Goal: Transaction & Acquisition: Purchase product/service

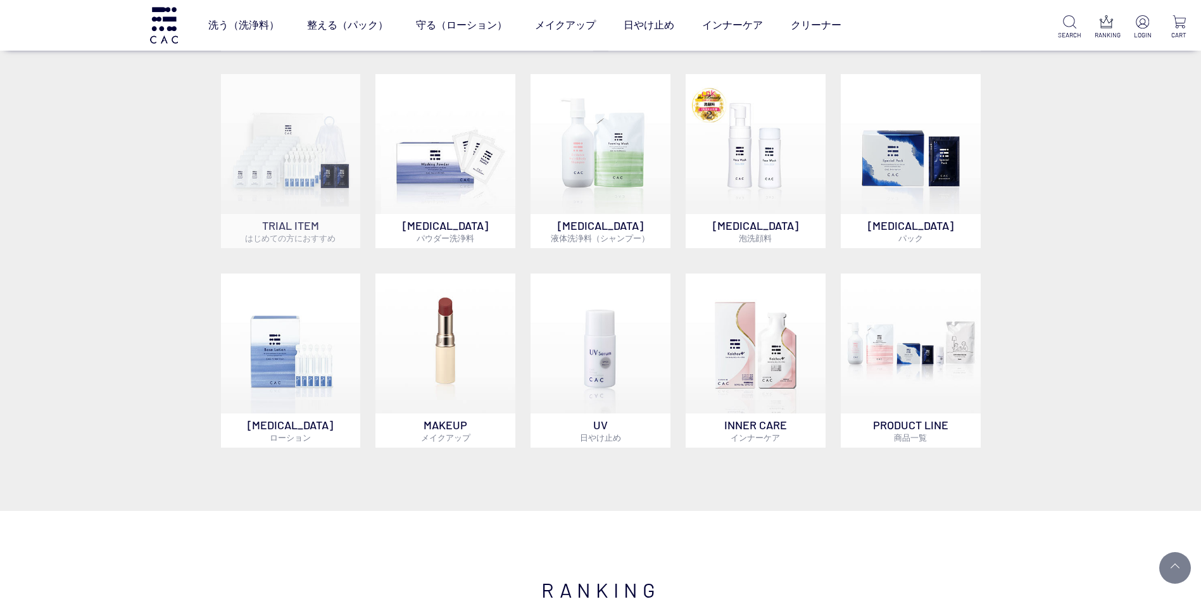
scroll to position [696, 0]
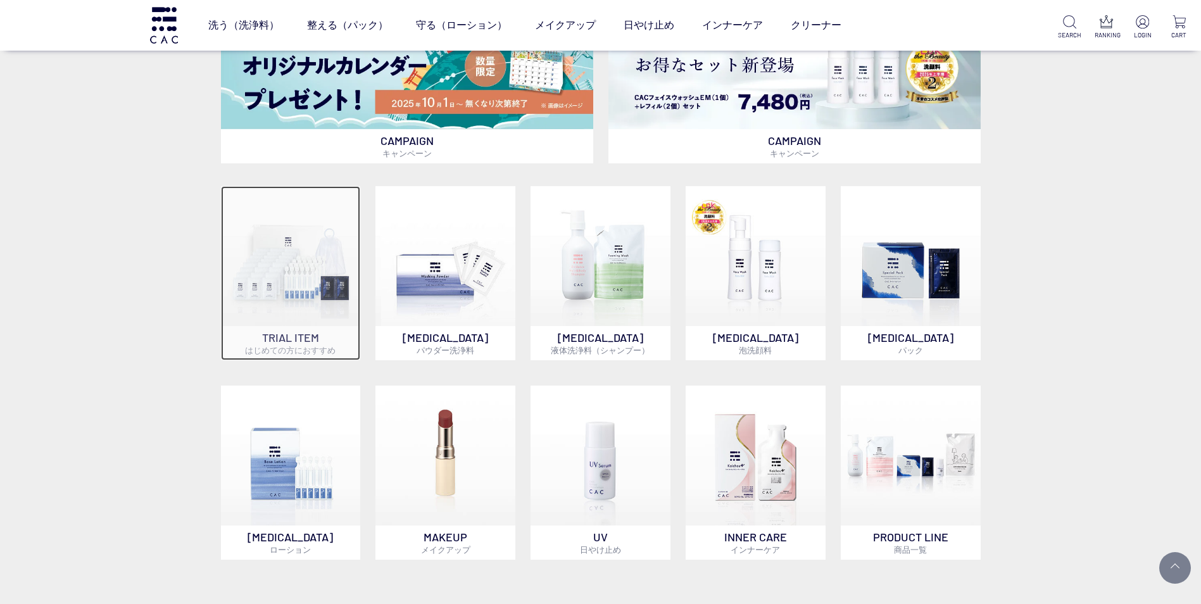
click at [297, 316] on img at bounding box center [291, 256] width 140 height 140
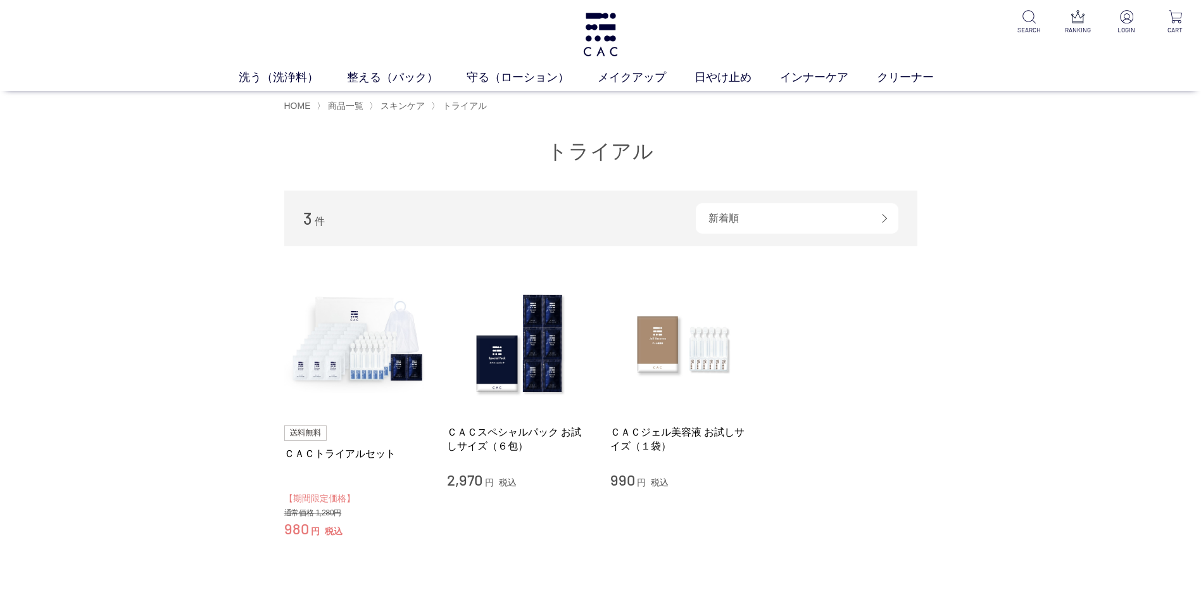
click at [181, 465] on div "買い物かご 買い物かご内の商品 買い物かごは空です... カテゴリから探す 商品一覧 スキンケア 洗う（洗浄料） 整える（パック） 守る（ローション） メイク…" at bounding box center [600, 370] width 1201 height 502
click at [345, 349] on img at bounding box center [356, 344] width 144 height 144
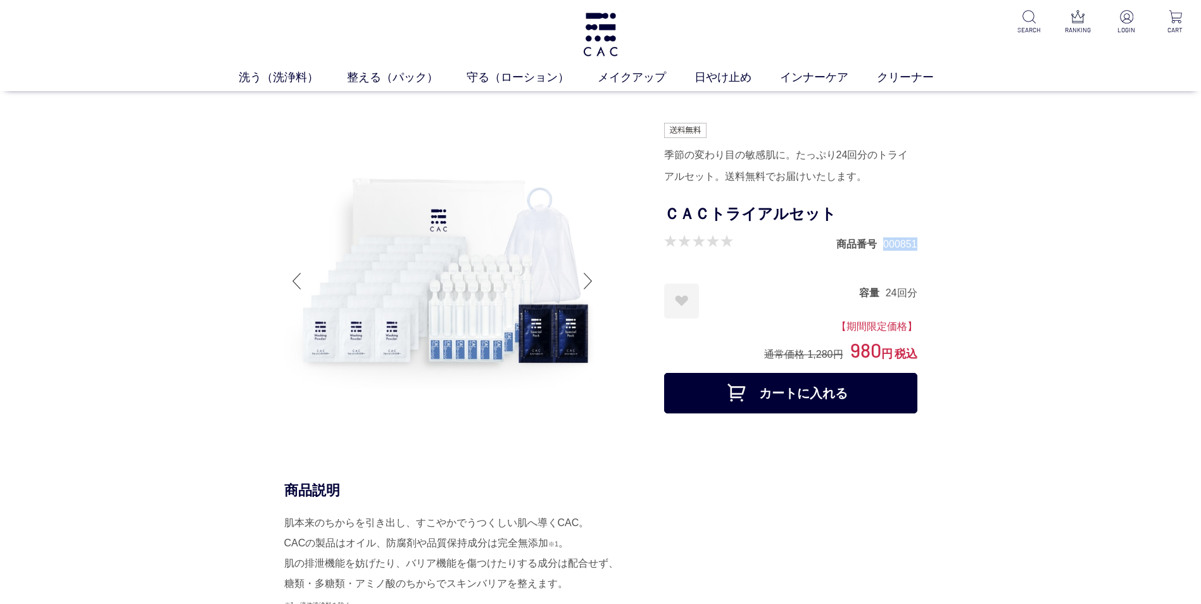
drag, startPoint x: 884, startPoint y: 243, endPoint x: 927, endPoint y: 244, distance: 43.7
copy dd "000851"
